Goal: Task Accomplishment & Management: Manage account settings

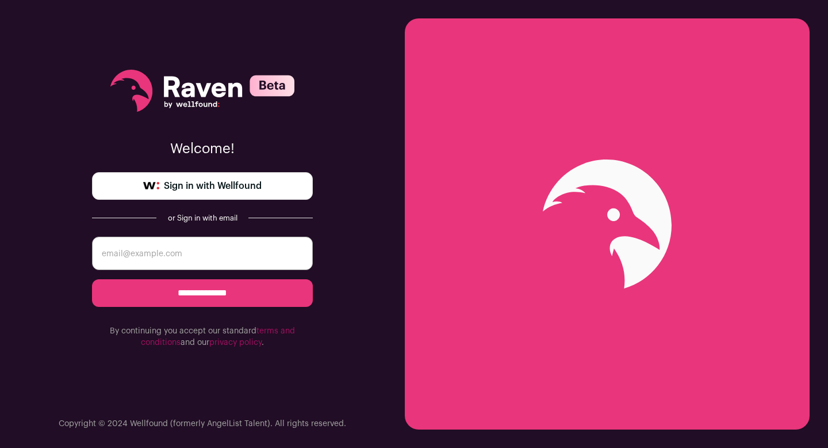
click at [231, 180] on span "Sign in with Wellfound" at bounding box center [213, 186] width 98 height 14
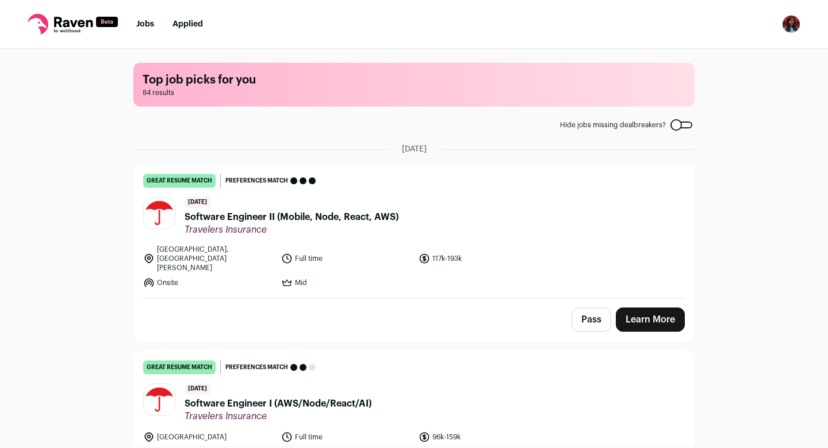
click at [684, 123] on div at bounding box center [682, 124] width 22 height 7
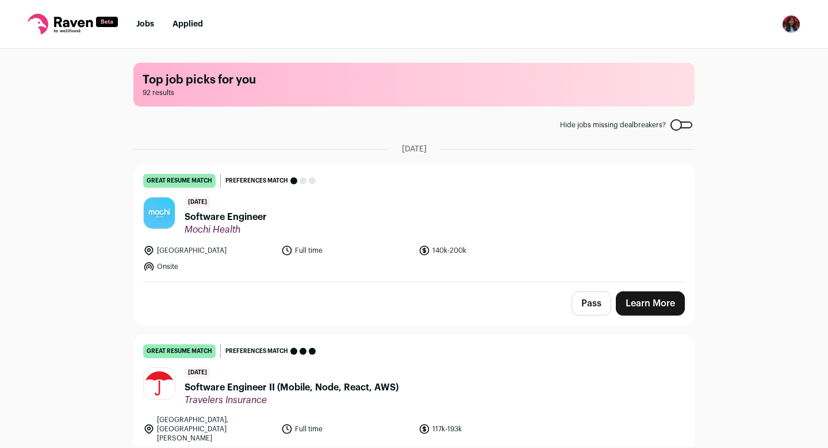
click at [783, 29] on button "Open dropdown" at bounding box center [791, 24] width 18 height 18
click at [692, 45] on link "Settings" at bounding box center [736, 54] width 127 height 28
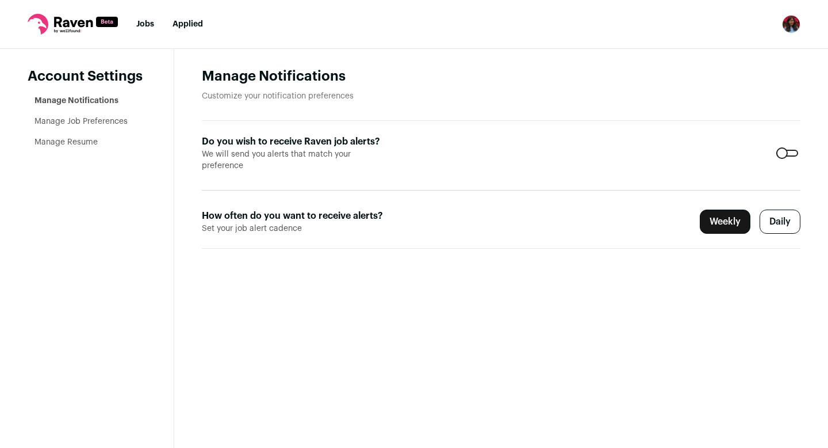
click at [785, 152] on form "Do you wish to receive Raven job alerts? We will send you alerts that match you…" at bounding box center [501, 185] width 599 height 128
click at [784, 143] on form "Do you wish to receive Raven job alerts? We will send you alerts that match you…" at bounding box center [501, 185] width 599 height 128
click at [784, 150] on div at bounding box center [788, 153] width 22 height 7
click at [109, 125] on li "Manage Job Preferences" at bounding box center [91, 122] width 112 height 12
click at [107, 122] on link "Manage Job Preferences" at bounding box center [81, 121] width 93 height 8
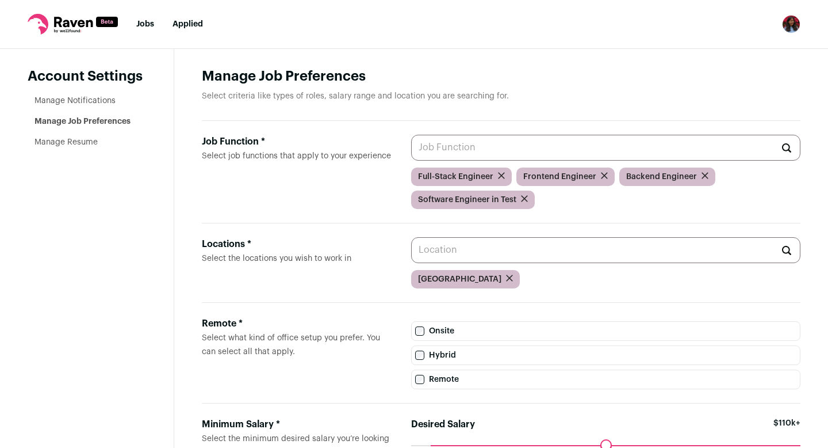
click at [74, 137] on li "Manage Resume" at bounding box center [91, 142] width 112 height 12
